Goal: Transaction & Acquisition: Purchase product/service

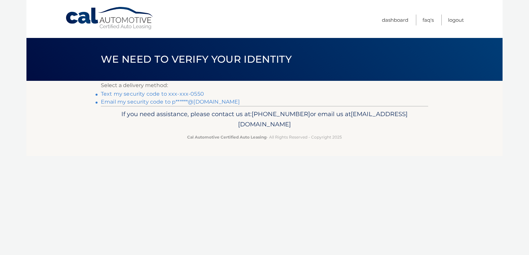
click at [146, 95] on link "Text my security code to xxx-xxx-0550" at bounding box center [152, 94] width 103 height 6
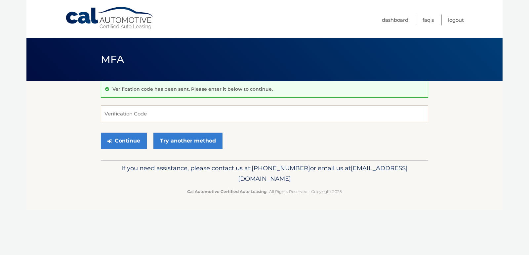
click at [120, 112] on input "Verification Code" at bounding box center [264, 114] width 327 height 17
type input "910030"
click at [113, 139] on button "Continue" at bounding box center [124, 141] width 46 height 17
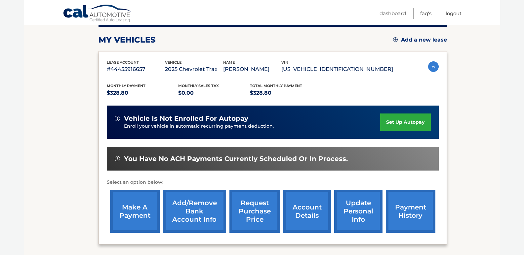
scroll to position [99, 0]
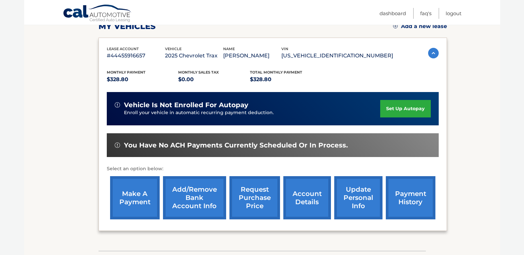
click at [132, 195] on link "make a payment" at bounding box center [135, 197] width 50 height 43
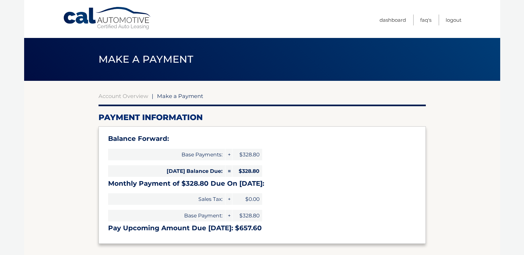
select select "Y2E1N2Q3NTktNjViYy00NmM0LWEyNTEtOGE2NWM1YjY5ZDgy"
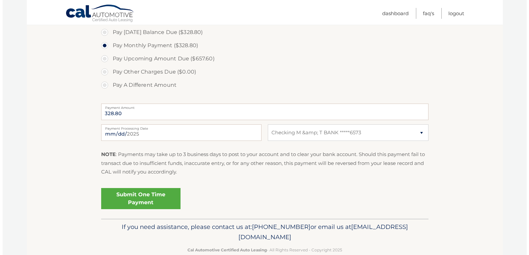
scroll to position [231, 0]
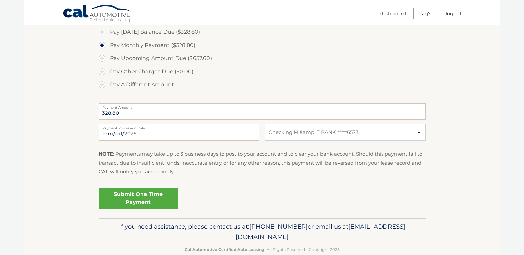
click at [140, 196] on link "Submit One Time Payment" at bounding box center [137, 198] width 79 height 21
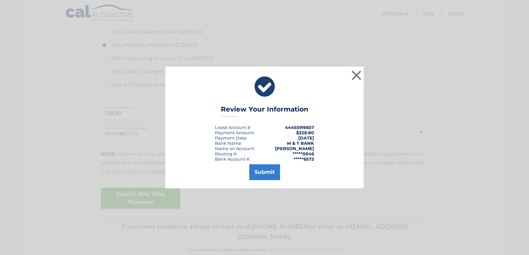
click at [331, 111] on div "× Review Your Information Lease Account #: 44455916657 Payment Amount: $328.80 …" at bounding box center [264, 128] width 198 height 122
drag, startPoint x: 331, startPoint y: 111, endPoint x: 429, endPoint y: 98, distance: 98.8
click at [265, 173] on button "Submit" at bounding box center [264, 173] width 31 height 16
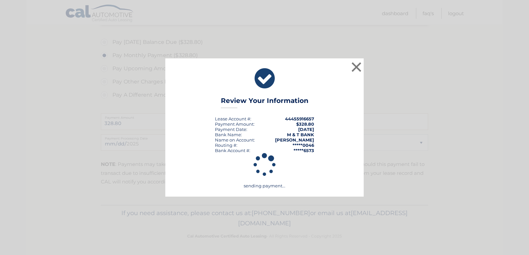
scroll to position [221, 0]
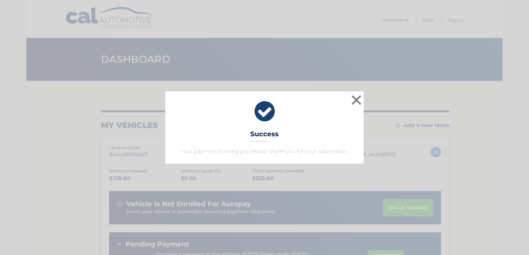
drag, startPoint x: 0, startPoint y: 0, endPoint x: 357, endPoint y: 98, distance: 370.6
click at [477, 99] on div "× Success Your payment is being processed. Thank you for your submission." at bounding box center [265, 128] width 524 height 72
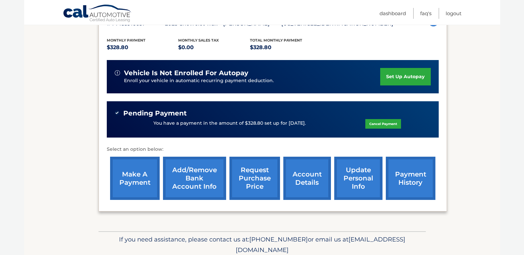
scroll to position [132, 0]
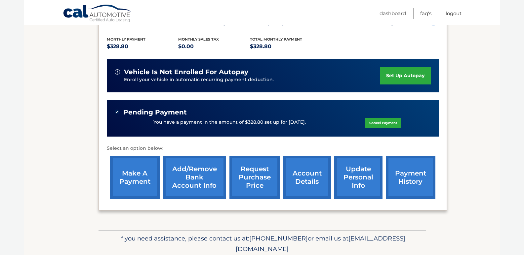
click at [471, 118] on section "my vehicles Add a new lease lease account #44455916657 vehicle 2025 Chevrolet T…" at bounding box center [262, 90] width 476 height 282
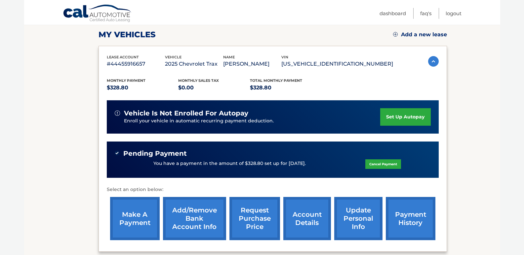
scroll to position [99, 0]
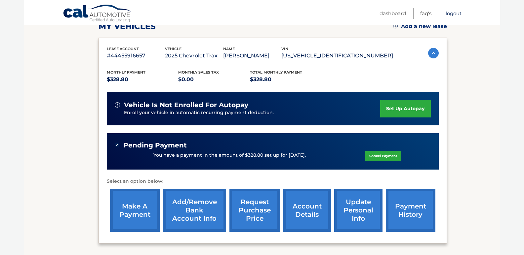
click at [452, 15] on link "Logout" at bounding box center [454, 13] width 16 height 11
